Goal: Entertainment & Leisure: Browse casually

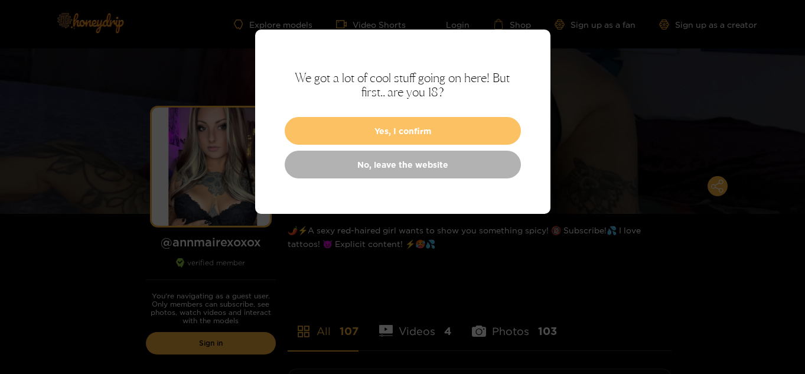
click at [424, 138] on button "Yes, I confirm" at bounding box center [403, 131] width 236 height 28
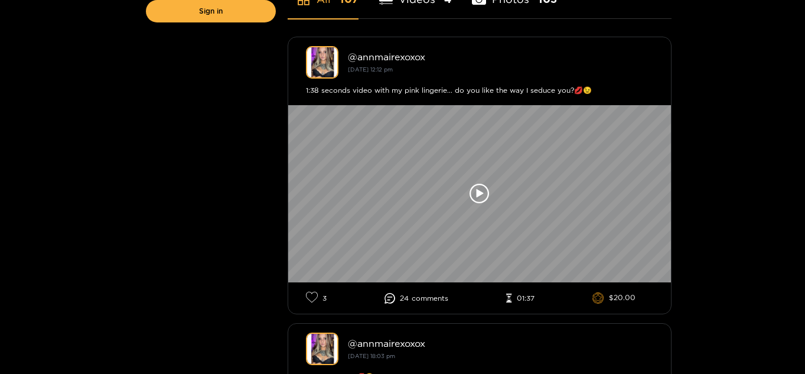
scroll to position [331, 0]
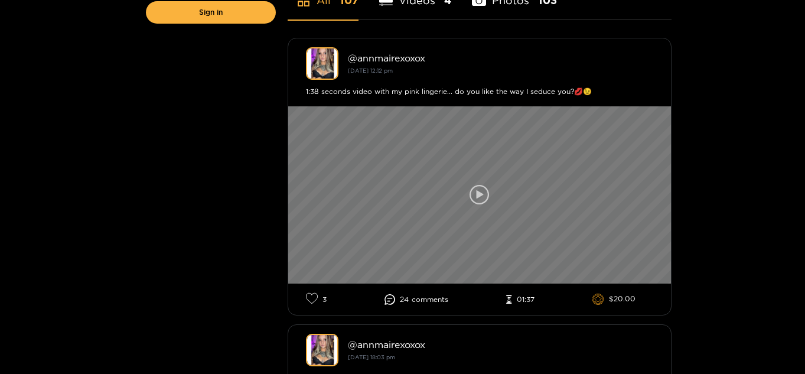
click at [479, 193] on icon at bounding box center [479, 194] width 7 height 9
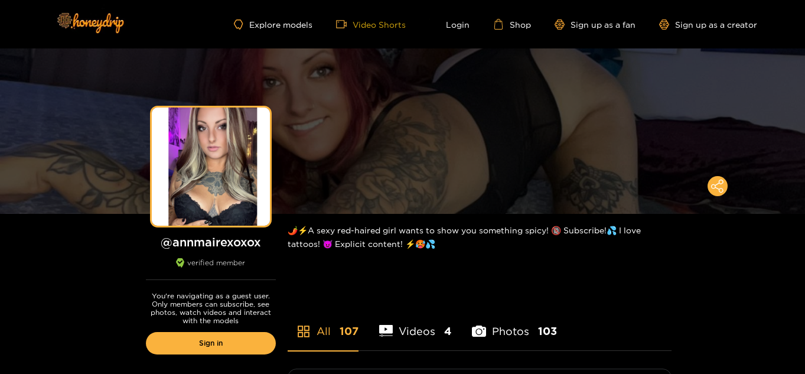
click at [377, 25] on link "Video Shorts" at bounding box center [371, 24] width 70 height 11
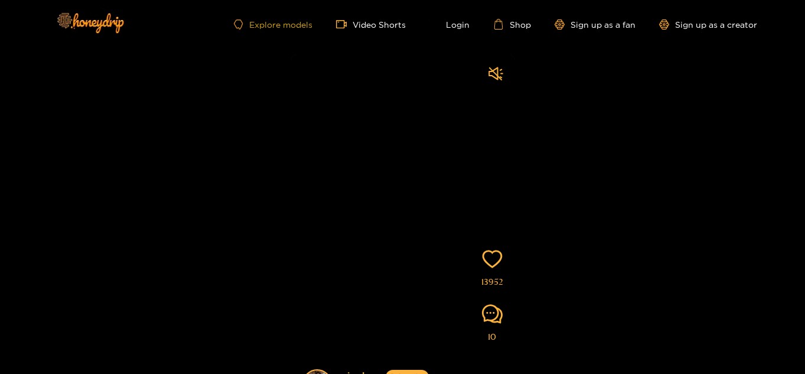
click at [278, 24] on link "Explore models" at bounding box center [273, 25] width 78 height 10
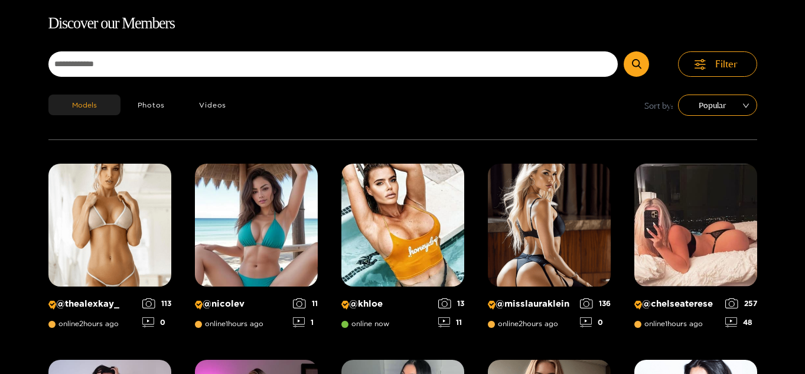
scroll to position [76, 0]
